Goal: Task Accomplishment & Management: Manage account settings

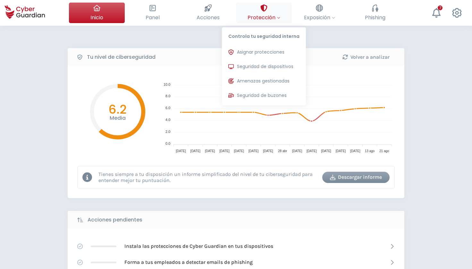
click at [265, 17] on span "Protección" at bounding box center [264, 17] width 33 height 8
click at [265, 64] on span "Seguridad de dispositivos" at bounding box center [265, 66] width 56 height 7
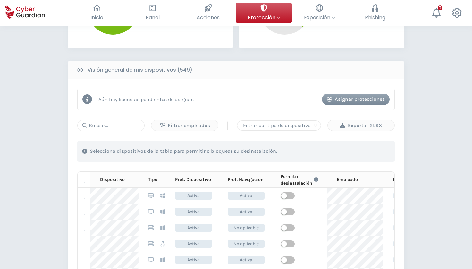
scroll to position [229, 0]
click at [113, 125] on input "text" at bounding box center [110, 125] width 67 height 12
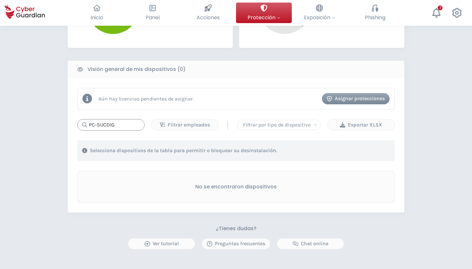
type input "PC-SUCDIG"
drag, startPoint x: 133, startPoint y: 125, endPoint x: 74, endPoint y: 125, distance: 58.4
click at [77, 125] on input "PC-SUCDIG" at bounding box center [110, 125] width 67 height 12
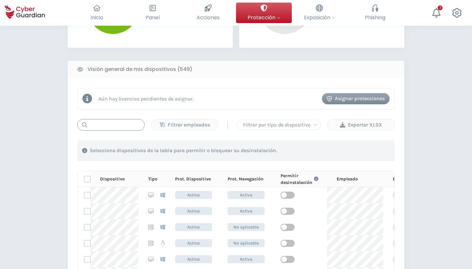
click at [110, 126] on input "text" at bounding box center [110, 125] width 67 height 12
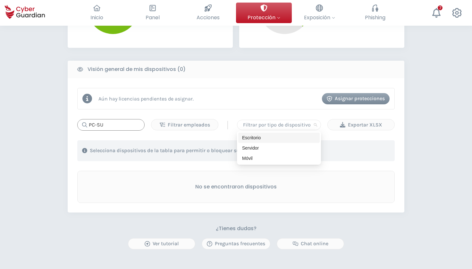
click at [309, 126] on div at bounding box center [279, 124] width 77 height 9
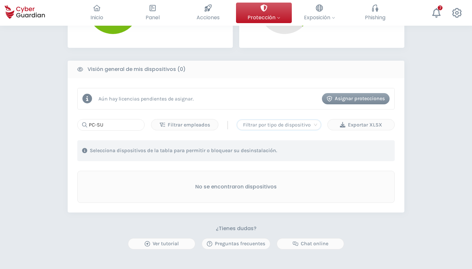
click at [309, 126] on div at bounding box center [279, 124] width 77 height 9
click at [117, 124] on input "PC-SU" at bounding box center [110, 125] width 67 height 12
type input "P"
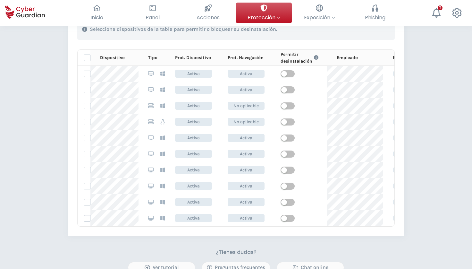
scroll to position [360, 0]
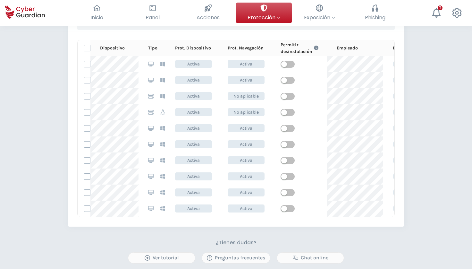
click at [84, 49] on th at bounding box center [84, 48] width 13 height 16
click at [87, 49] on label at bounding box center [87, 48] width 6 height 6
click at [84, 49] on input "checkbox" at bounding box center [84, 48] width 0 height 6
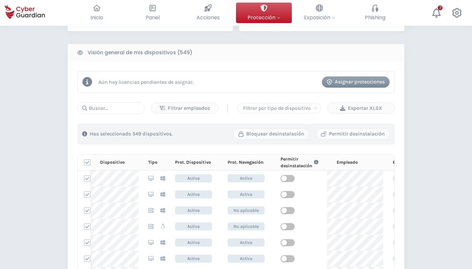
scroll to position [229, 0]
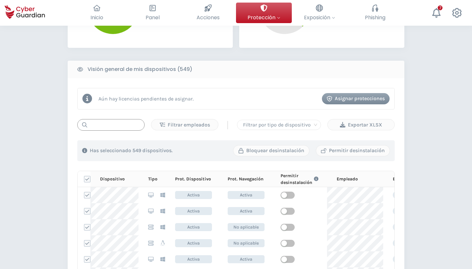
click at [120, 127] on input "text" at bounding box center [110, 125] width 67 height 12
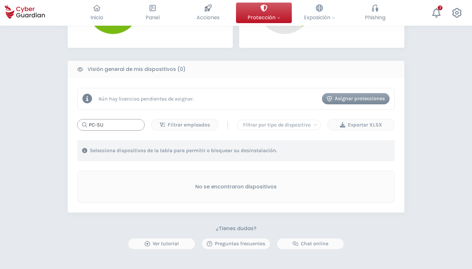
type input "PC-SUC"
drag, startPoint x: 128, startPoint y: 126, endPoint x: 77, endPoint y: 131, distance: 51.6
click at [77, 131] on input "PC-SUC" at bounding box center [110, 125] width 67 height 12
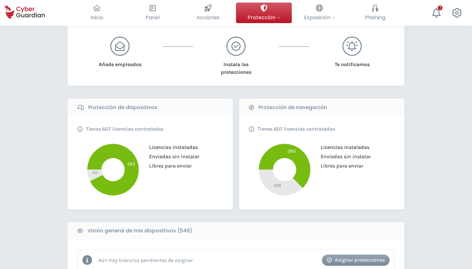
scroll to position [65, 0]
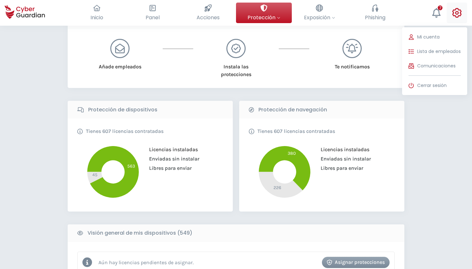
click at [457, 15] on icon at bounding box center [457, 13] width 10 height 10
click at [423, 53] on span "Lista de empleados" at bounding box center [439, 51] width 44 height 7
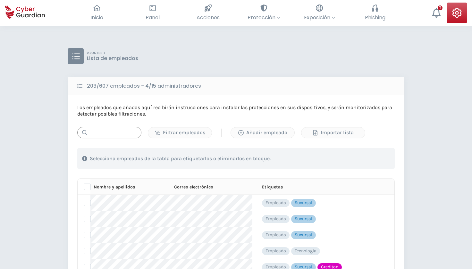
click at [124, 133] on input "text" at bounding box center [109, 133] width 64 height 12
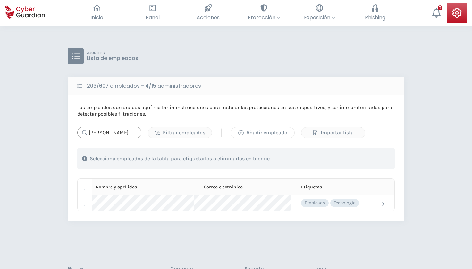
type input "[PERSON_NAME]"
click at [247, 129] on div "Añadir empleado" at bounding box center [263, 133] width 54 height 8
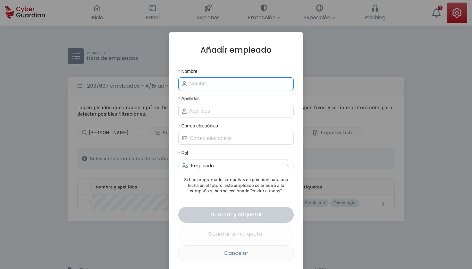
click at [208, 83] on input "Nombre" at bounding box center [239, 84] width 101 height 8
type input "[PERSON_NAME]"
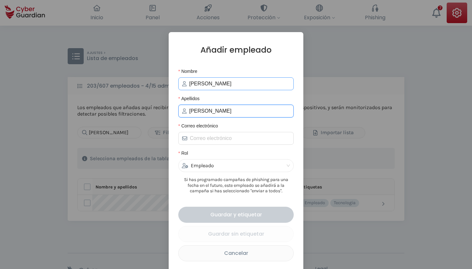
type input "[PERSON_NAME]"
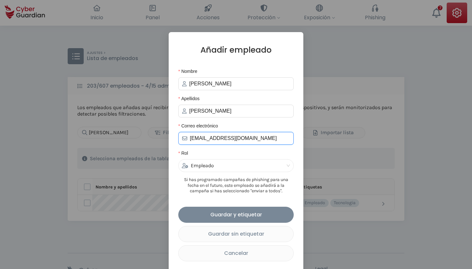
scroll to position [1, 0]
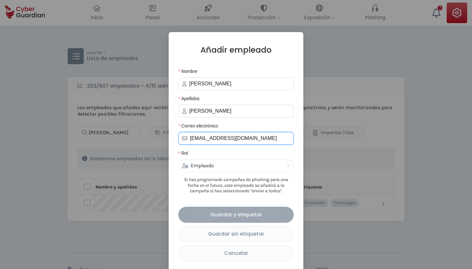
type input "[EMAIL_ADDRESS][DOMAIN_NAME]"
click at [248, 218] on div "Guardar y etiquetar" at bounding box center [236, 214] width 106 height 8
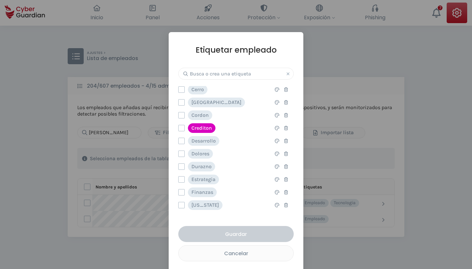
scroll to position [73, 0]
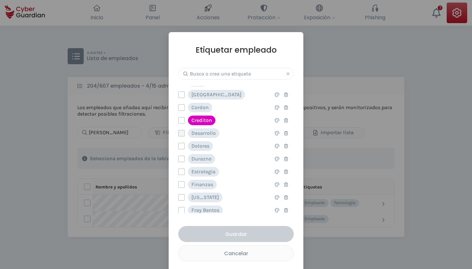
click at [183, 134] on label at bounding box center [181, 133] width 6 height 6
click at [179, 134] on input "checkbox" at bounding box center [179, 133] width 0 height 6
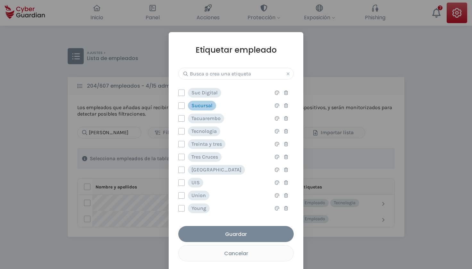
scroll to position [436, 0]
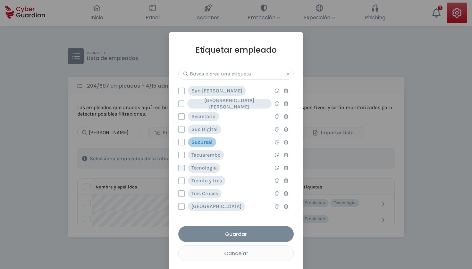
click at [184, 168] on label at bounding box center [181, 168] width 6 height 6
click at [179, 168] on input "checkbox" at bounding box center [179, 168] width 0 height 6
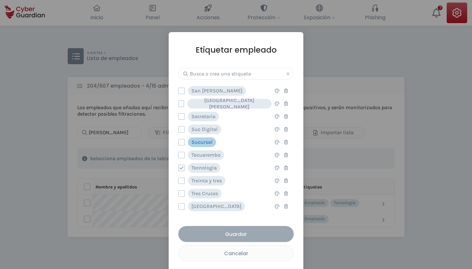
click at [225, 233] on div "Guardar" at bounding box center [236, 234] width 106 height 8
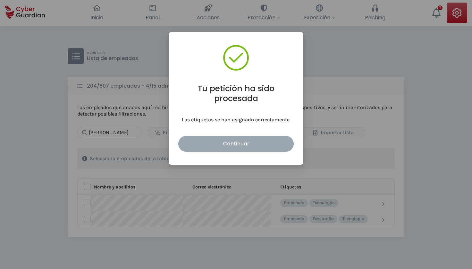
click at [227, 145] on div "Continuar" at bounding box center [236, 144] width 106 height 8
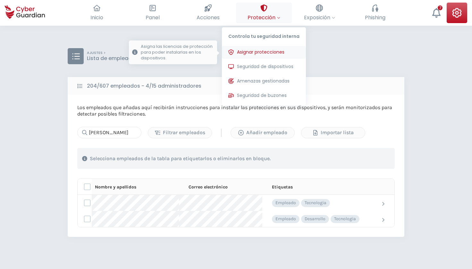
click at [259, 52] on span "Asignar protecciones" at bounding box center [260, 52] width 47 height 7
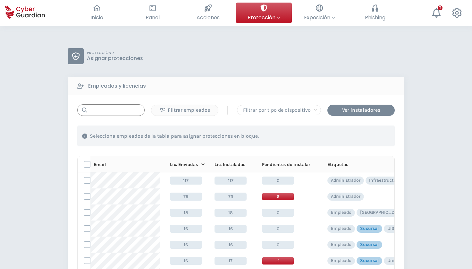
click at [113, 110] on input "text" at bounding box center [110, 110] width 67 height 12
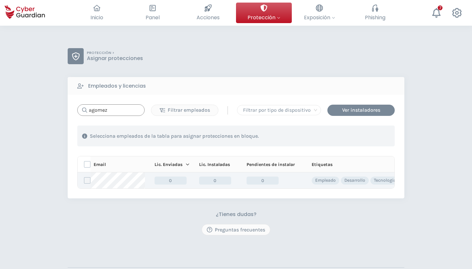
type input "agomez"
click at [89, 181] on label at bounding box center [87, 180] width 6 height 6
click at [84, 181] on input "checkbox" at bounding box center [84, 180] width 0 height 6
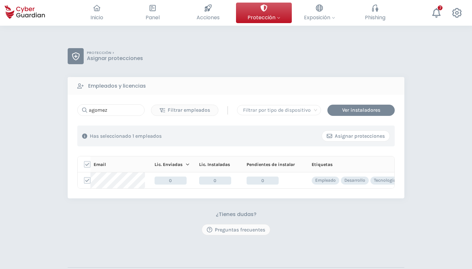
click at [346, 140] on button "Asignar protecciones" at bounding box center [356, 135] width 68 height 11
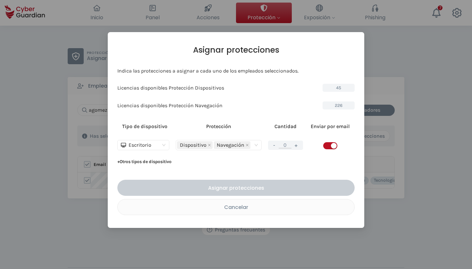
click at [299, 145] on button "+" at bounding box center [297, 145] width 8 height 8
type input "1"
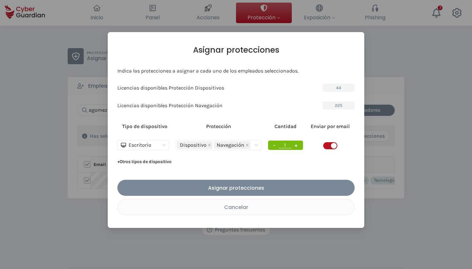
click at [327, 146] on span "button" at bounding box center [330, 145] width 14 height 7
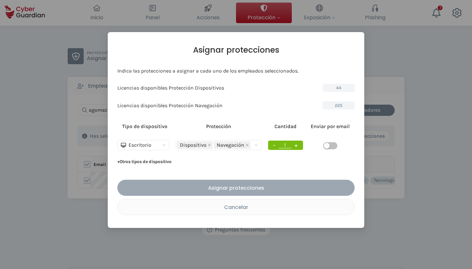
click at [245, 189] on div "Asignar protecciones" at bounding box center [236, 188] width 228 height 8
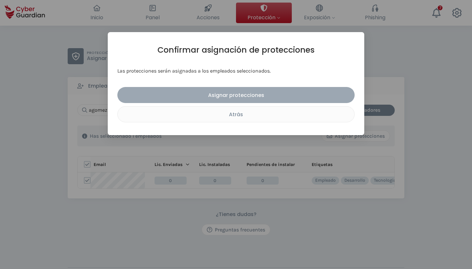
click at [240, 94] on div "Asignar protecciones" at bounding box center [236, 95] width 228 height 8
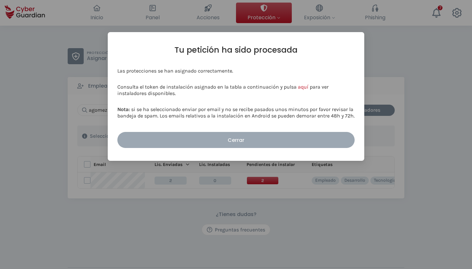
click at [225, 138] on div "Cerrar" at bounding box center [236, 140] width 228 height 8
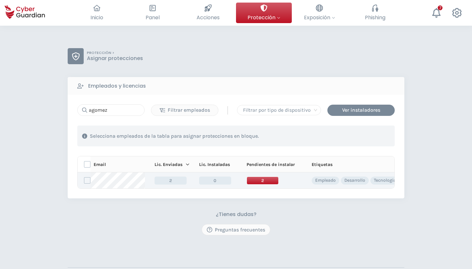
click at [269, 181] on span "2" at bounding box center [263, 180] width 32 height 8
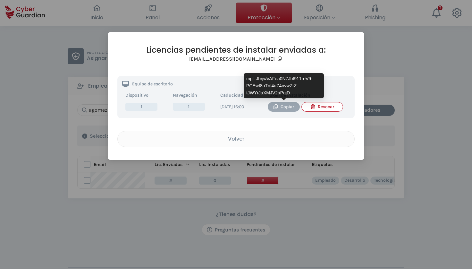
click at [290, 107] on div "Copiar" at bounding box center [284, 106] width 22 height 7
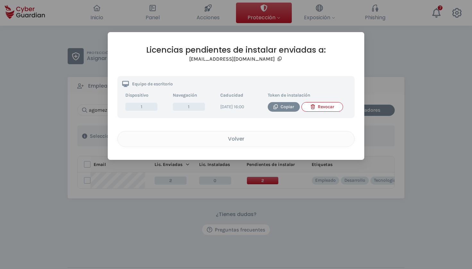
click at [114, 148] on div "Licencias pendientes de instalar enviadas a: [EMAIL_ADDRESS][DOMAIN_NAME] Equip…" at bounding box center [236, 96] width 257 height 128
click at [232, 142] on div "Volver" at bounding box center [236, 139] width 227 height 8
